Goal: Task Accomplishment & Management: Check status

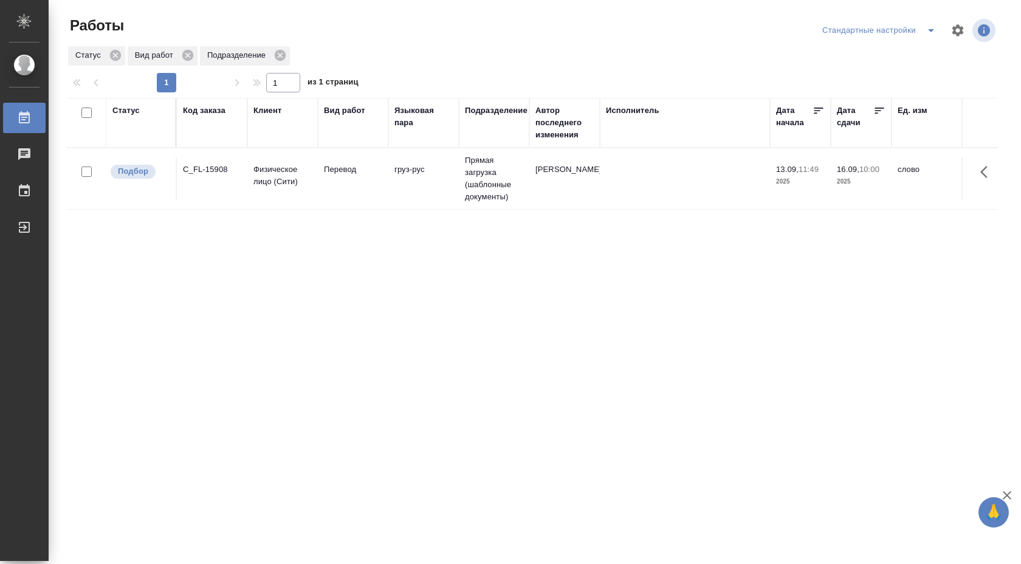
click at [915, 30] on div "Стандартные настройки" at bounding box center [881, 30] width 124 height 19
click at [929, 31] on icon "split button" at bounding box center [931, 30] width 15 height 15
click at [902, 58] on li "В работе" at bounding box center [879, 54] width 127 height 19
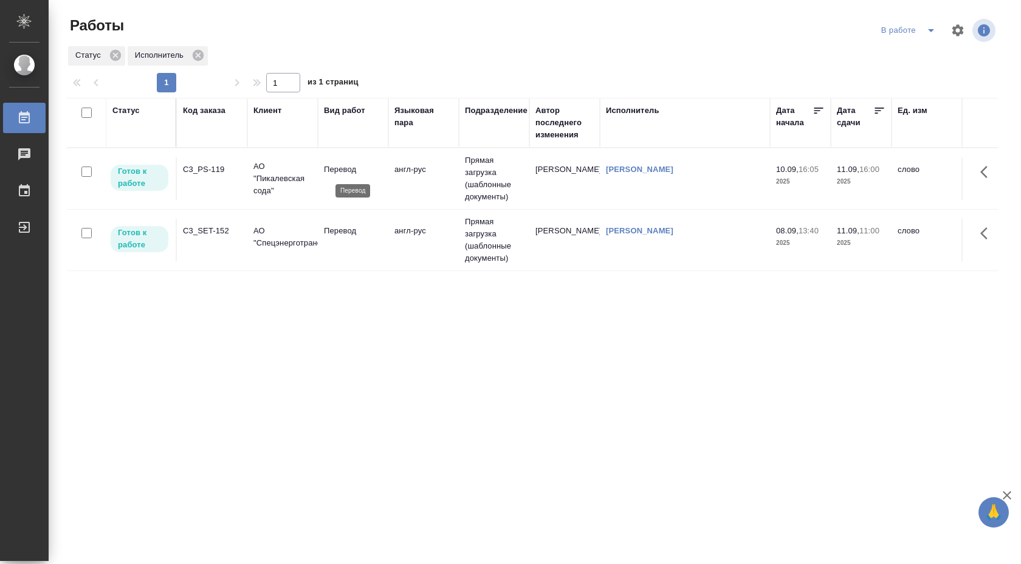
click at [342, 174] on p "Перевод" at bounding box center [353, 170] width 58 height 12
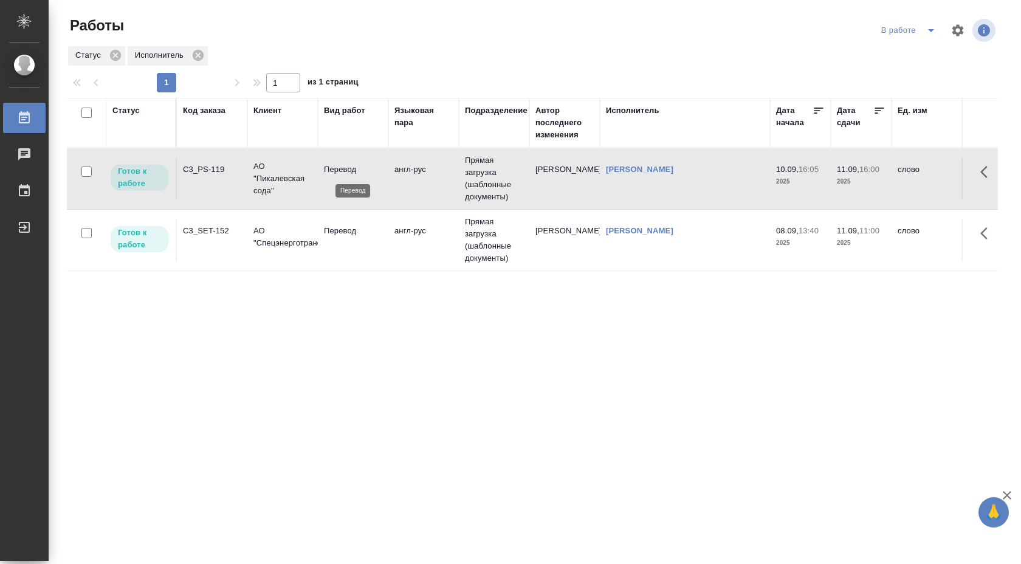
click at [342, 174] on p "Перевод" at bounding box center [353, 170] width 58 height 12
click at [308, 233] on p "АО "Спецэнерготранс"" at bounding box center [282, 237] width 58 height 24
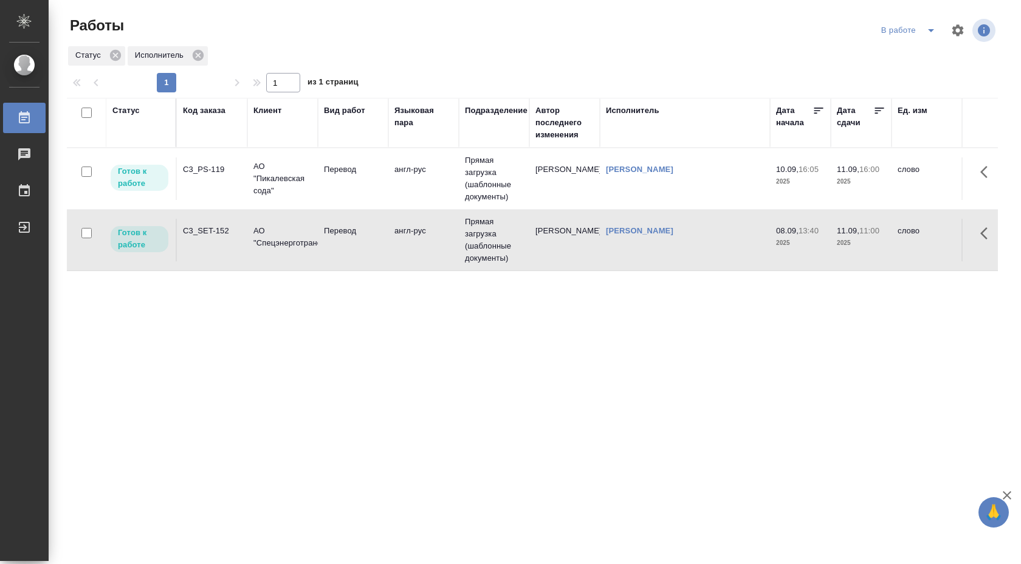
click at [917, 29] on div "В работе" at bounding box center [910, 30] width 65 height 19
click at [929, 31] on icon "split button" at bounding box center [931, 30] width 15 height 15
click at [914, 55] on li "Стандартные настройки" at bounding box center [910, 54] width 117 height 19
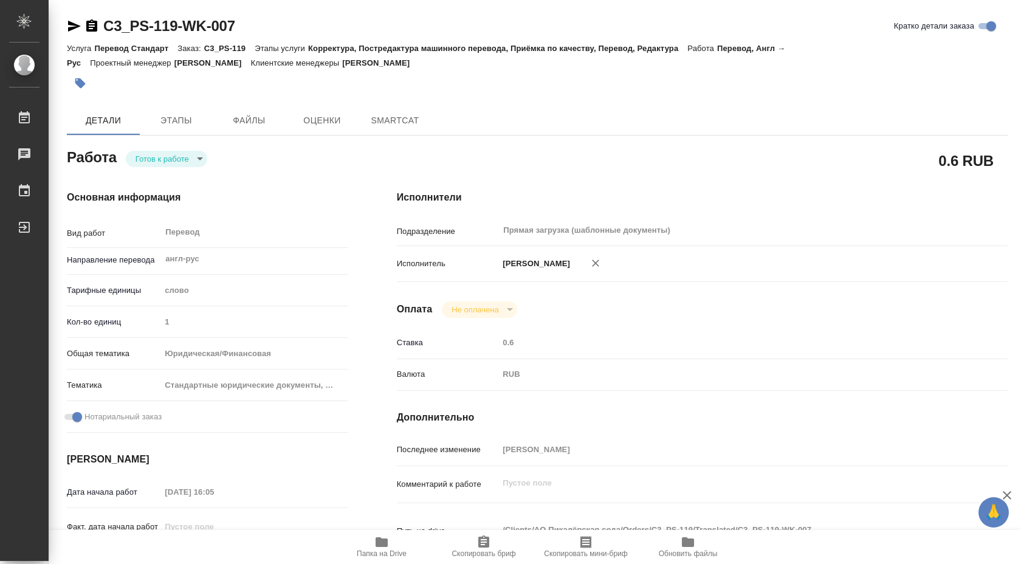
type textarea "x"
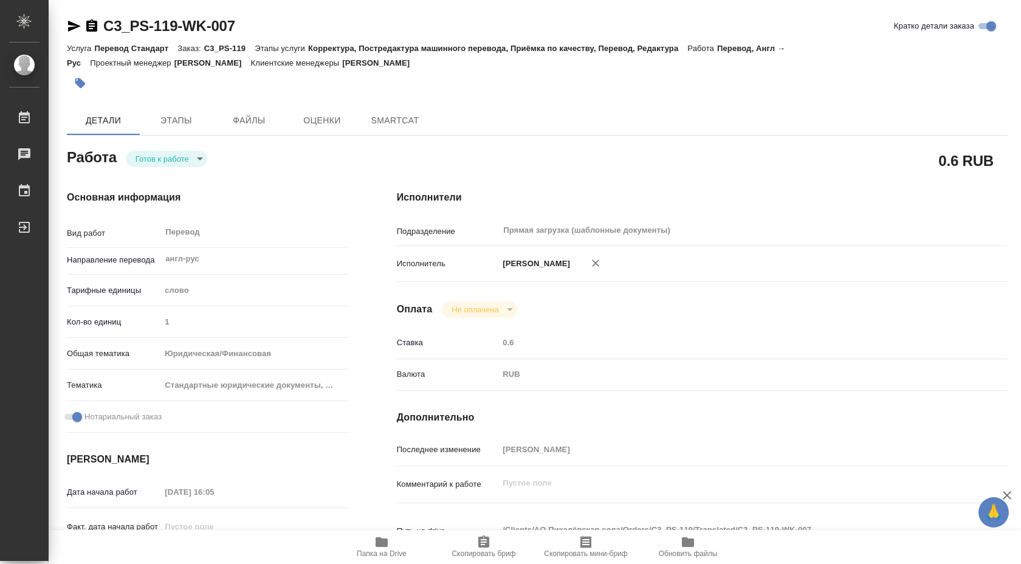
type textarea "x"
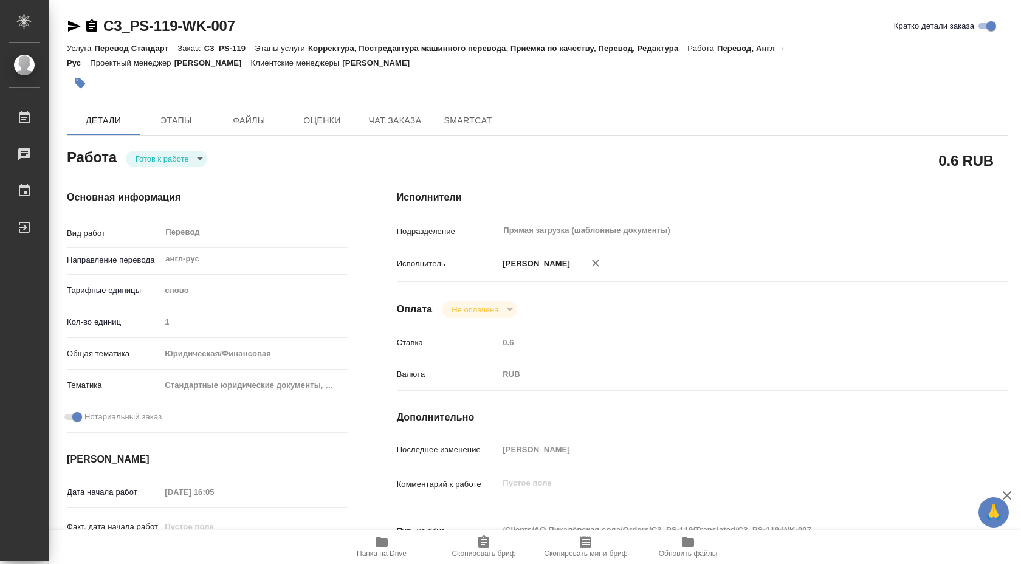
type textarea "x"
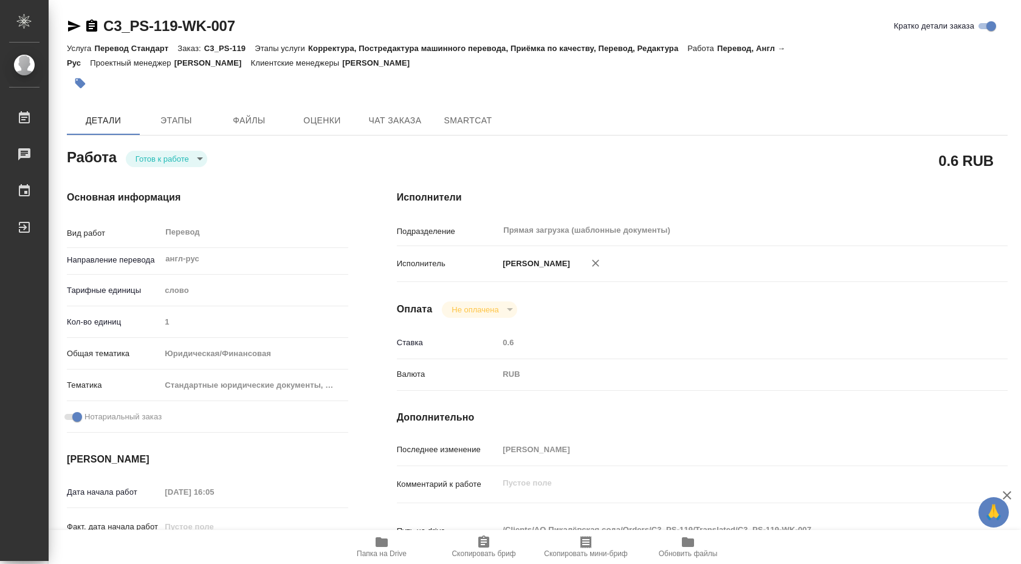
type textarea "x"
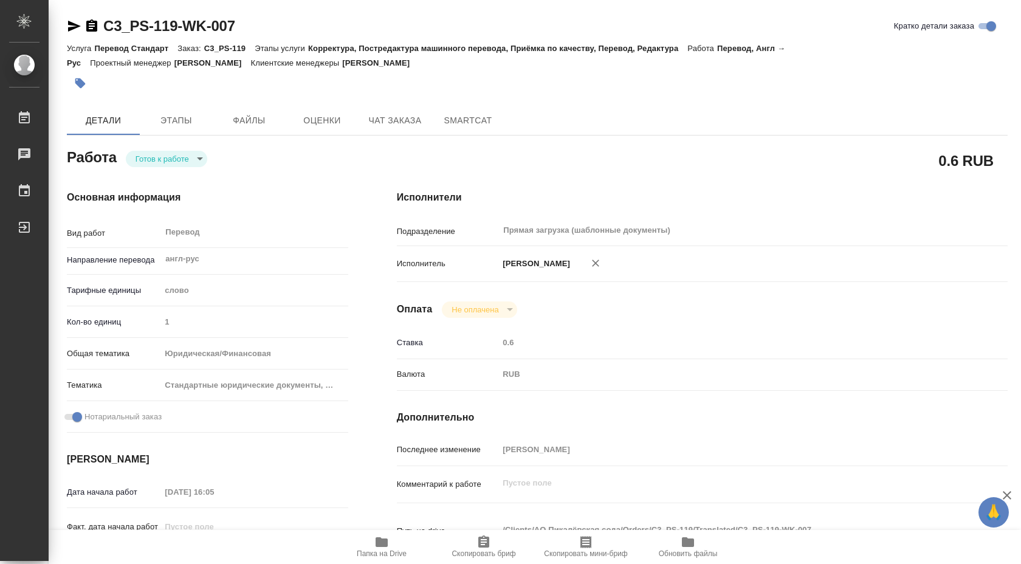
click at [387, 546] on icon "button" at bounding box center [382, 542] width 12 height 10
click at [379, 548] on icon "button" at bounding box center [381, 542] width 15 height 15
